Goal: Task Accomplishment & Management: Manage account settings

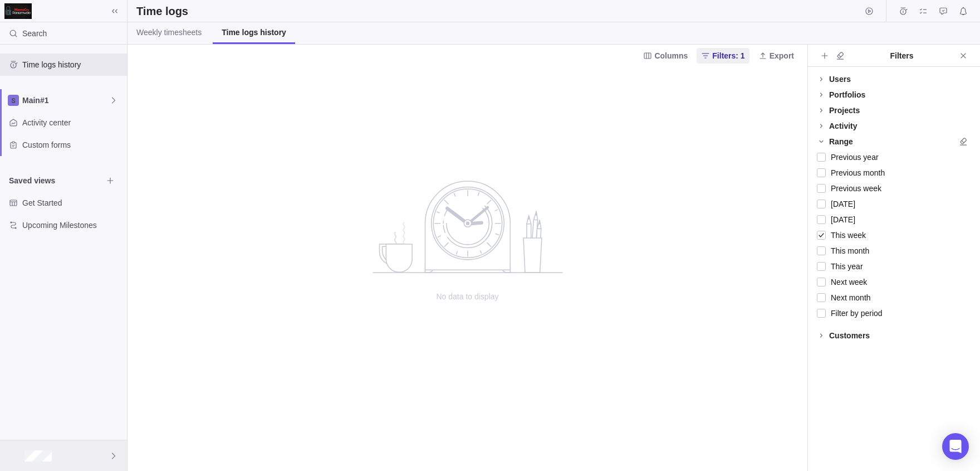
click at [95, 461] on div at bounding box center [63, 455] width 127 height 31
click at [53, 305] on span "Company settings" at bounding box center [63, 305] width 100 height 11
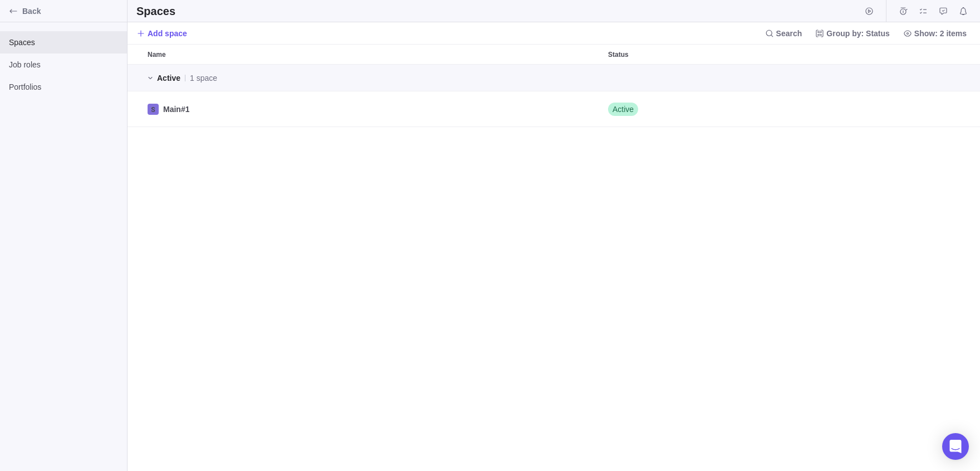
scroll to position [407, 853]
click at [11, 18] on div "Back" at bounding box center [13, 11] width 18 height 18
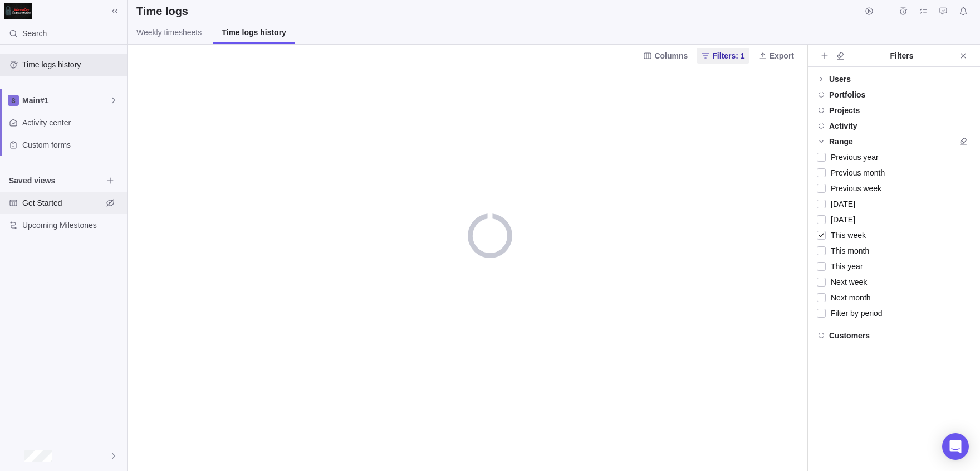
click at [57, 199] on span "Get Started" at bounding box center [62, 202] width 80 height 11
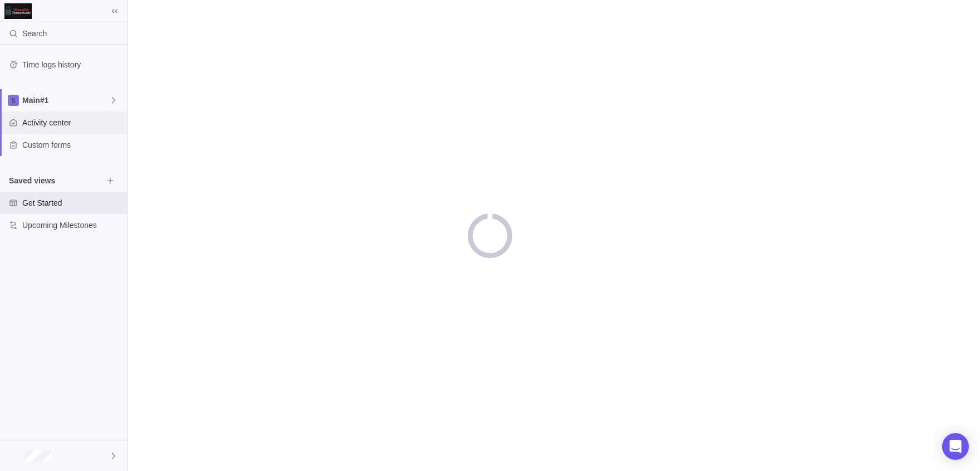
click at [51, 118] on span "Activity center" at bounding box center [72, 122] width 100 height 11
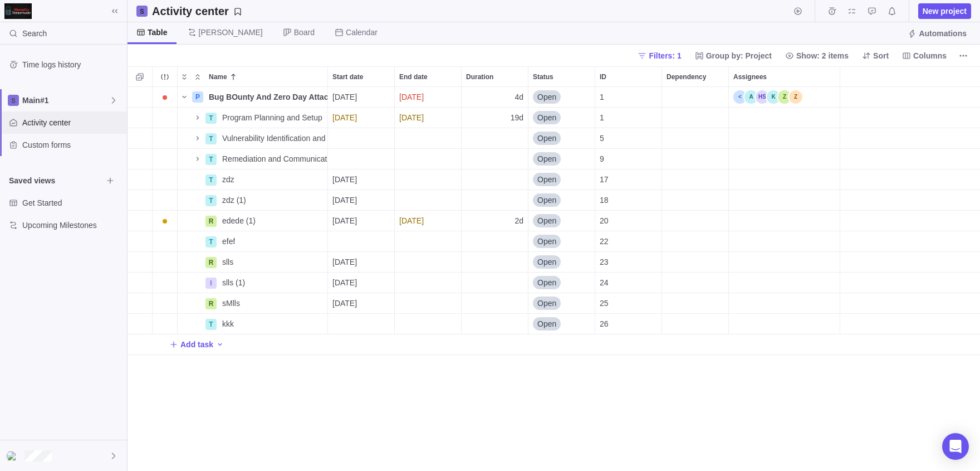
scroll to position [1, 1]
click at [184, 94] on icon "Name" at bounding box center [184, 96] width 9 height 9
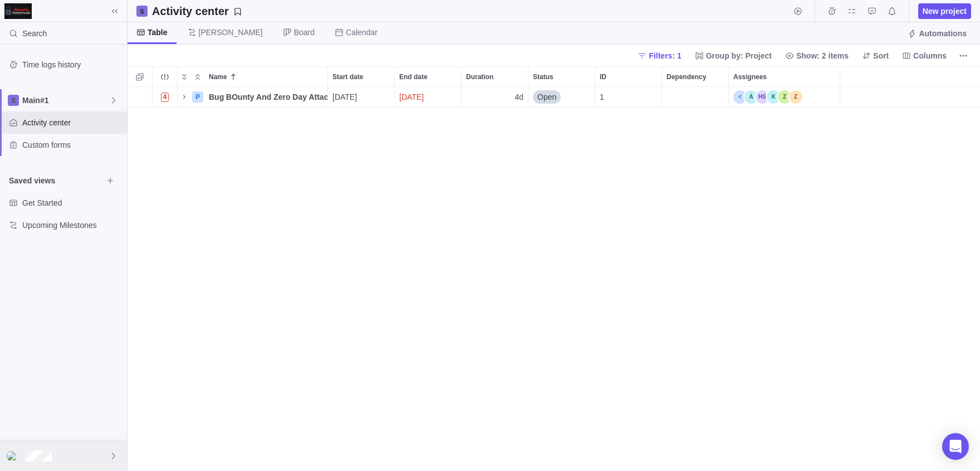
click at [100, 456] on div at bounding box center [63, 455] width 127 height 31
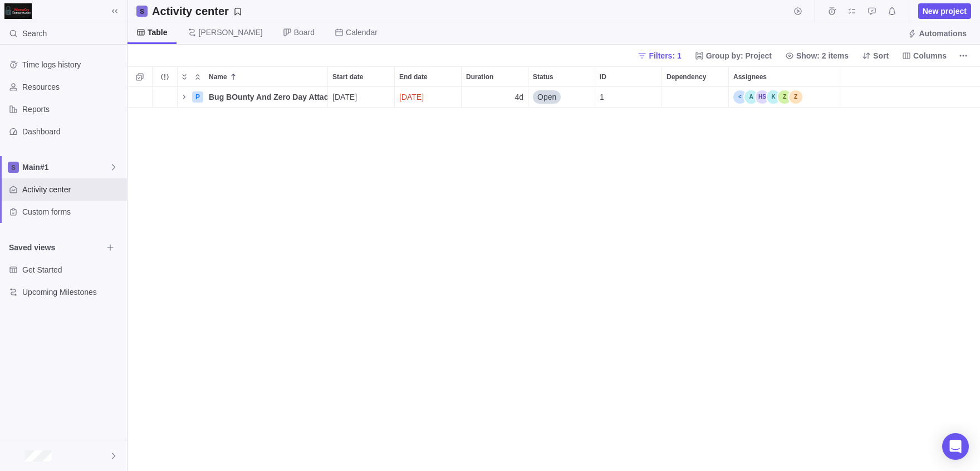
scroll to position [384, 853]
click at [102, 453] on div at bounding box center [63, 455] width 127 height 31
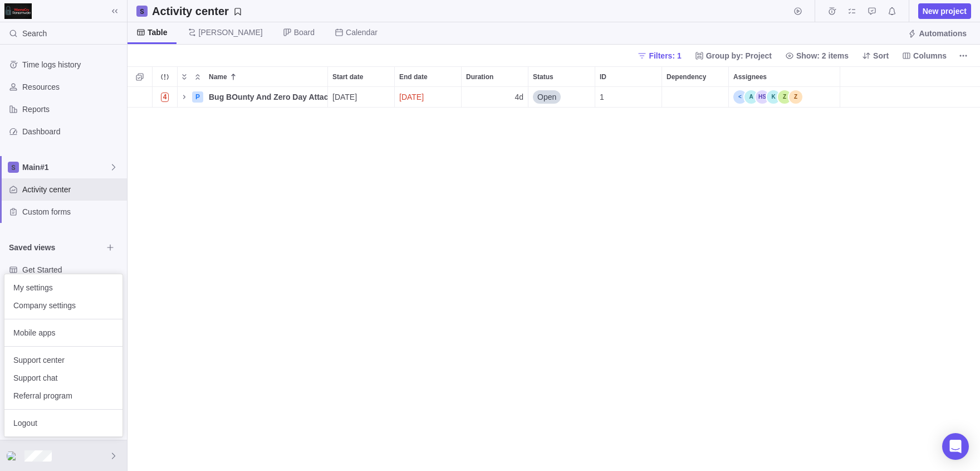
click at [325, 361] on body "Search Time logs history Resources Reports Dashboard Main#1 Activity center Cus…" at bounding box center [490, 235] width 980 height 471
click at [50, 300] on span "Company settings" at bounding box center [63, 305] width 100 height 11
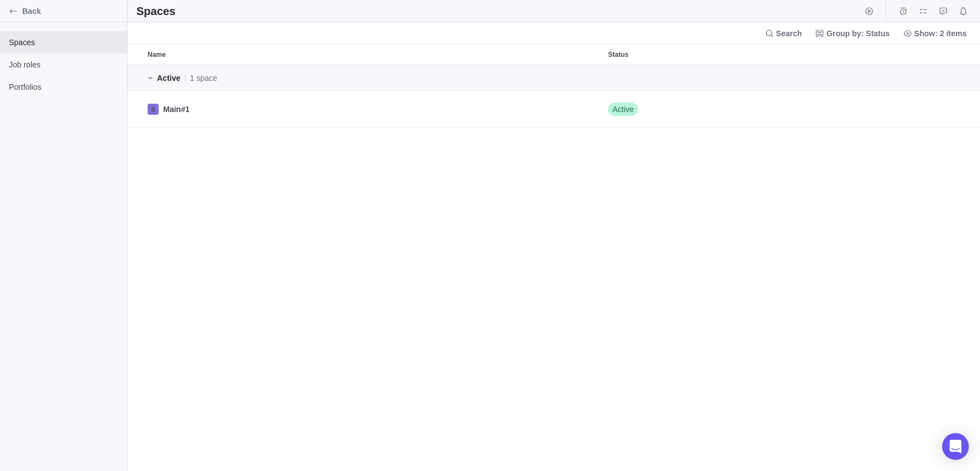
scroll to position [407, 853]
click at [14, 13] on icon "Back" at bounding box center [13, 11] width 9 height 9
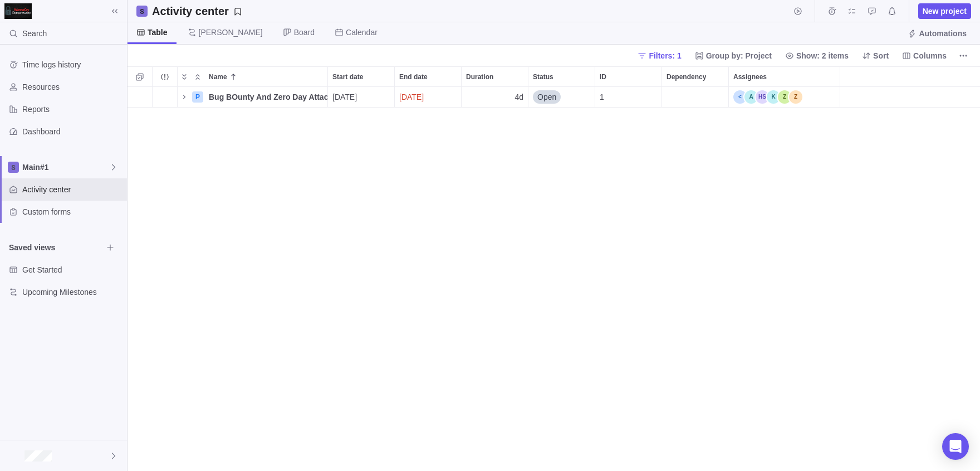
scroll to position [384, 853]
click at [931, 12] on span "New project" at bounding box center [945, 11] width 44 height 11
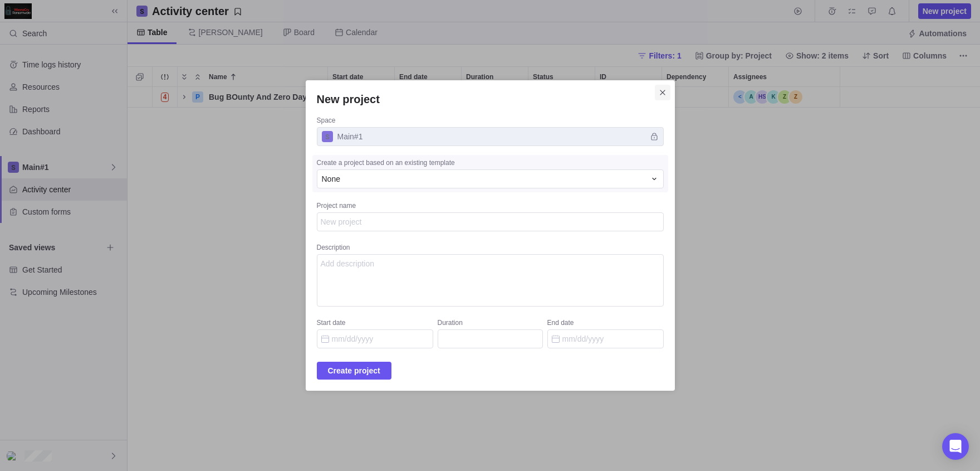
type textarea "x"
click at [665, 95] on icon "Close" at bounding box center [662, 92] width 5 height 5
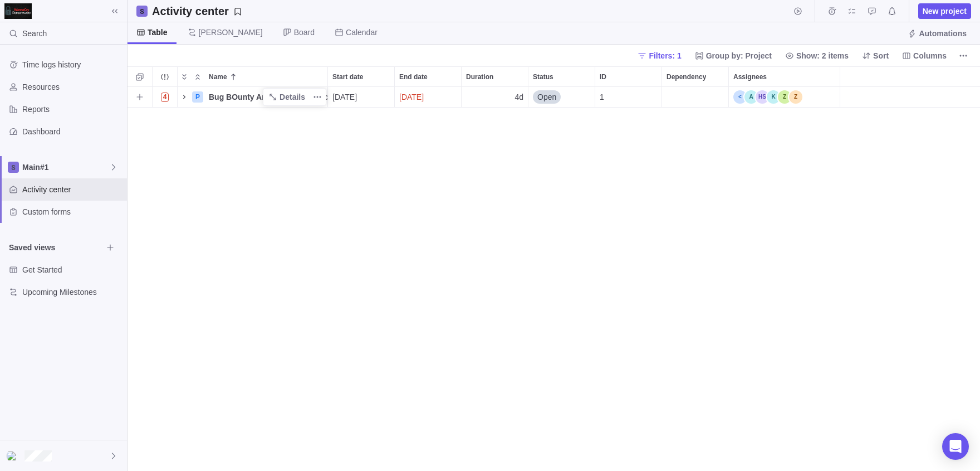
click at [180, 101] on span "Name" at bounding box center [184, 97] width 13 height 16
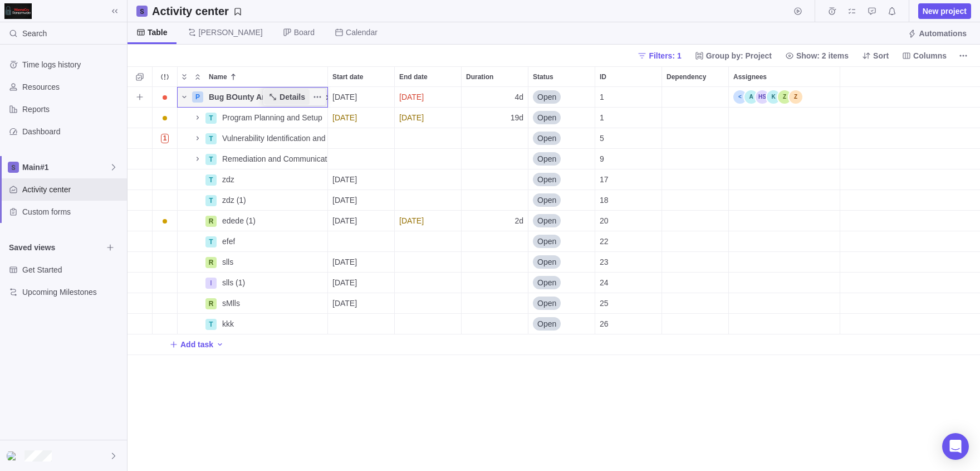
click at [297, 94] on span "Details" at bounding box center [293, 96] width 26 height 11
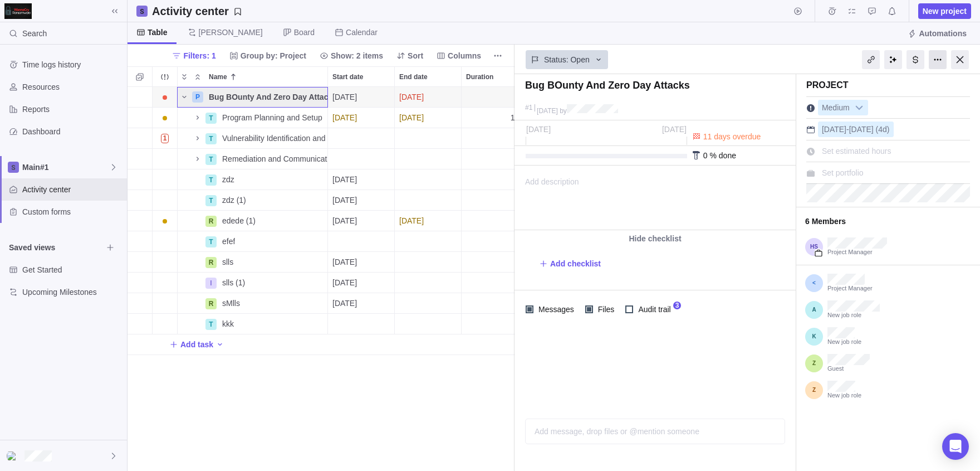
click at [941, 56] on div at bounding box center [938, 59] width 18 height 19
click at [736, 363] on div at bounding box center [655, 377] width 281 height 99
click at [102, 168] on span "Main#1" at bounding box center [65, 167] width 87 height 11
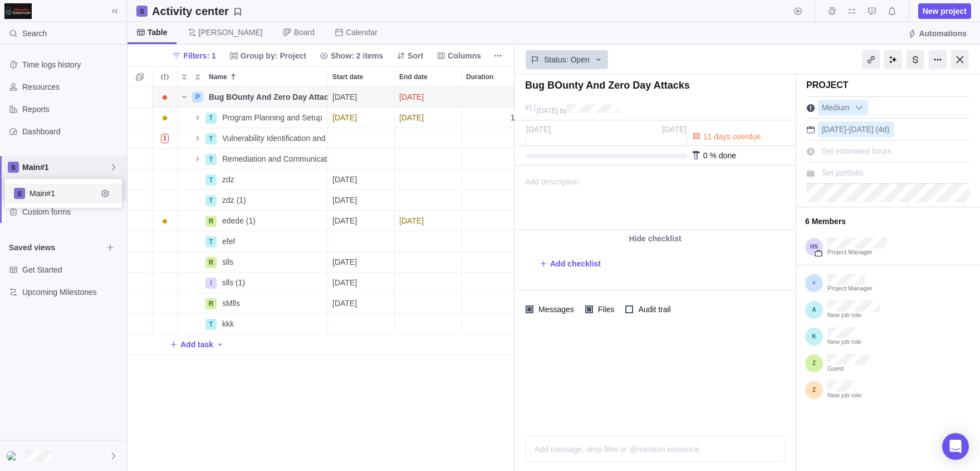
scroll to position [28, 117]
click at [73, 165] on span "Main#1" at bounding box center [65, 167] width 87 height 11
click at [928, 9] on span "New project" at bounding box center [945, 11] width 44 height 11
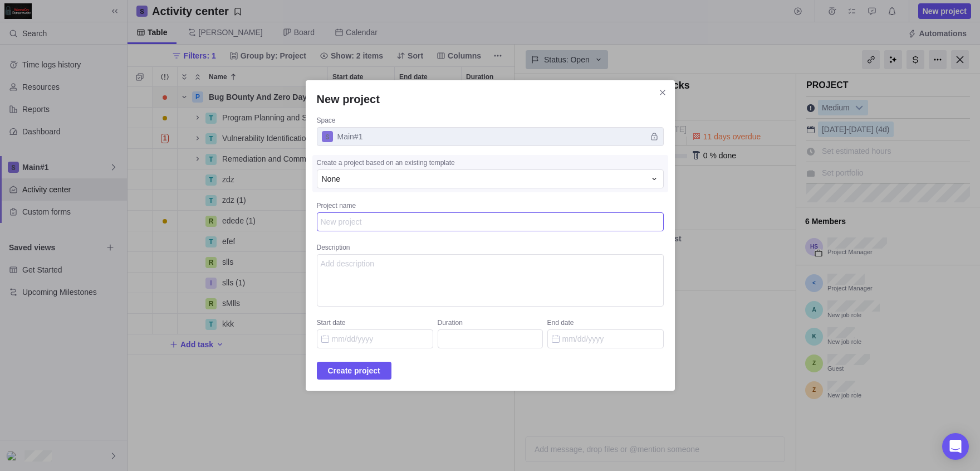
click at [345, 220] on textarea "Project name" at bounding box center [490, 221] width 347 height 19
type textarea "x"
type textarea "d"
type textarea "x"
type textarea "dz"
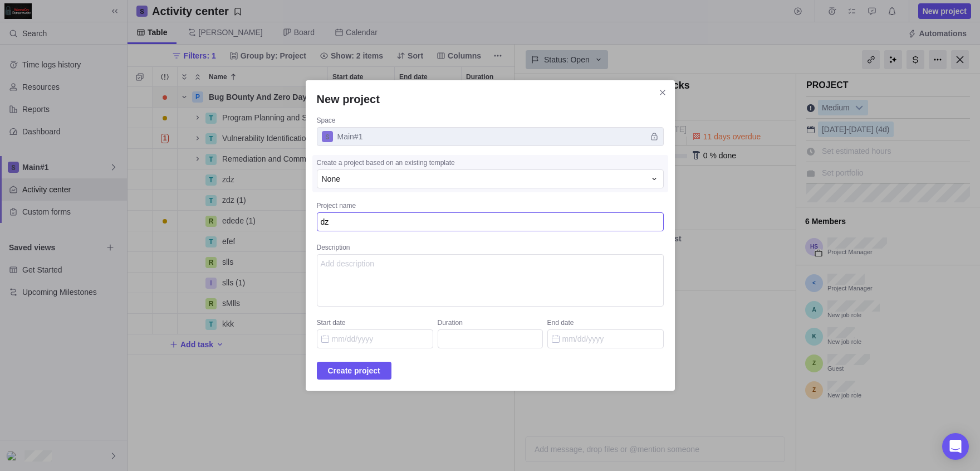
type textarea "x"
type textarea "dzd"
click at [357, 364] on span "Create project" at bounding box center [354, 370] width 52 height 13
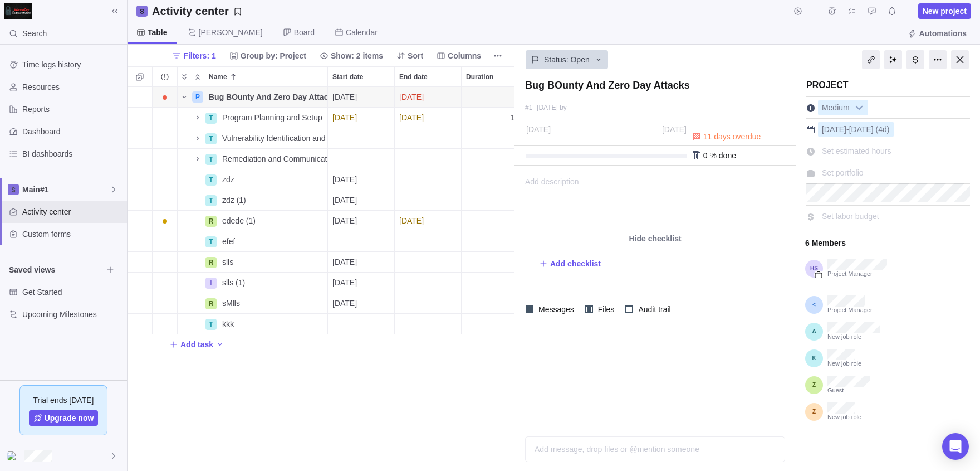
scroll to position [384, 387]
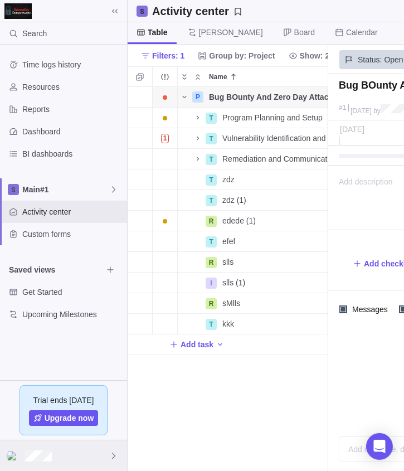
click at [93, 443] on div at bounding box center [63, 455] width 127 height 31
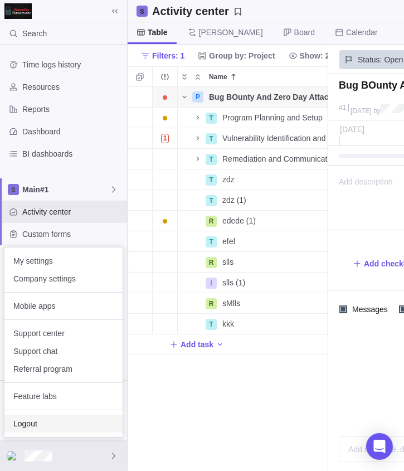
click at [70, 417] on div "Logout" at bounding box center [63, 423] width 118 height 18
